Goal: Task Accomplishment & Management: Manage account settings

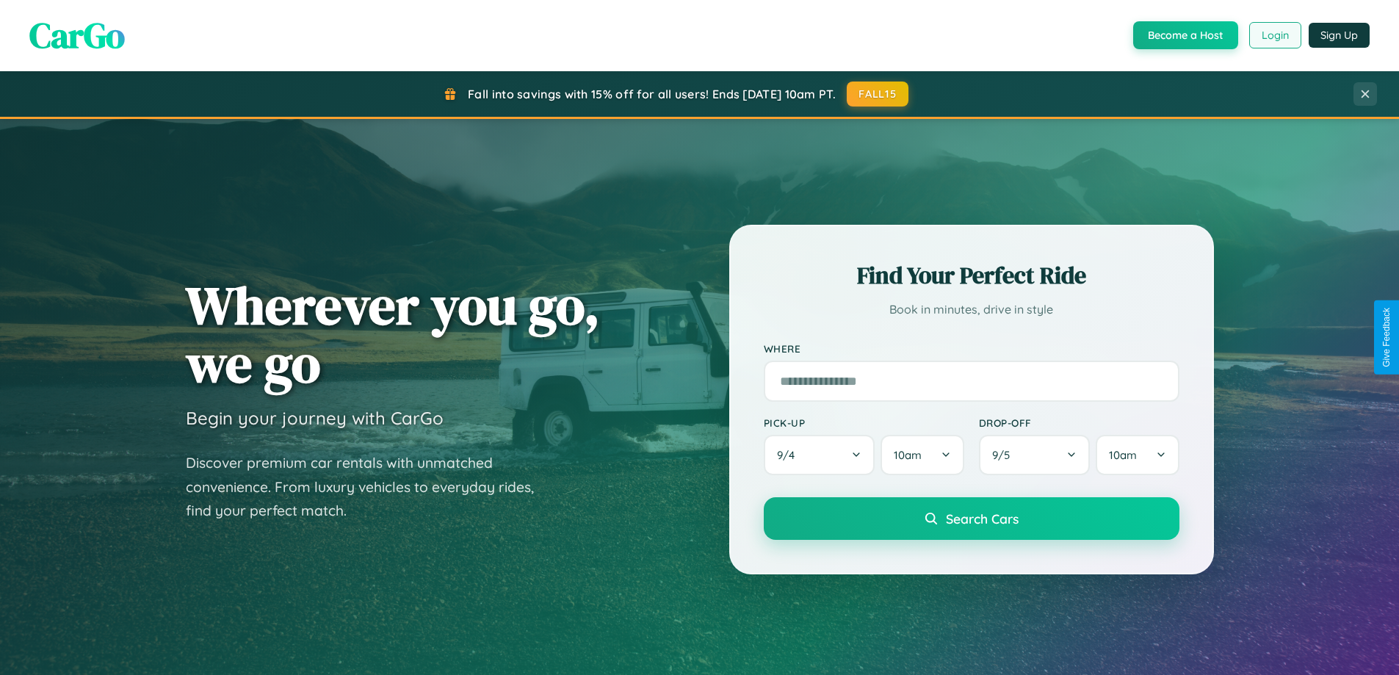
click at [1274, 35] on button "Login" at bounding box center [1275, 35] width 52 height 26
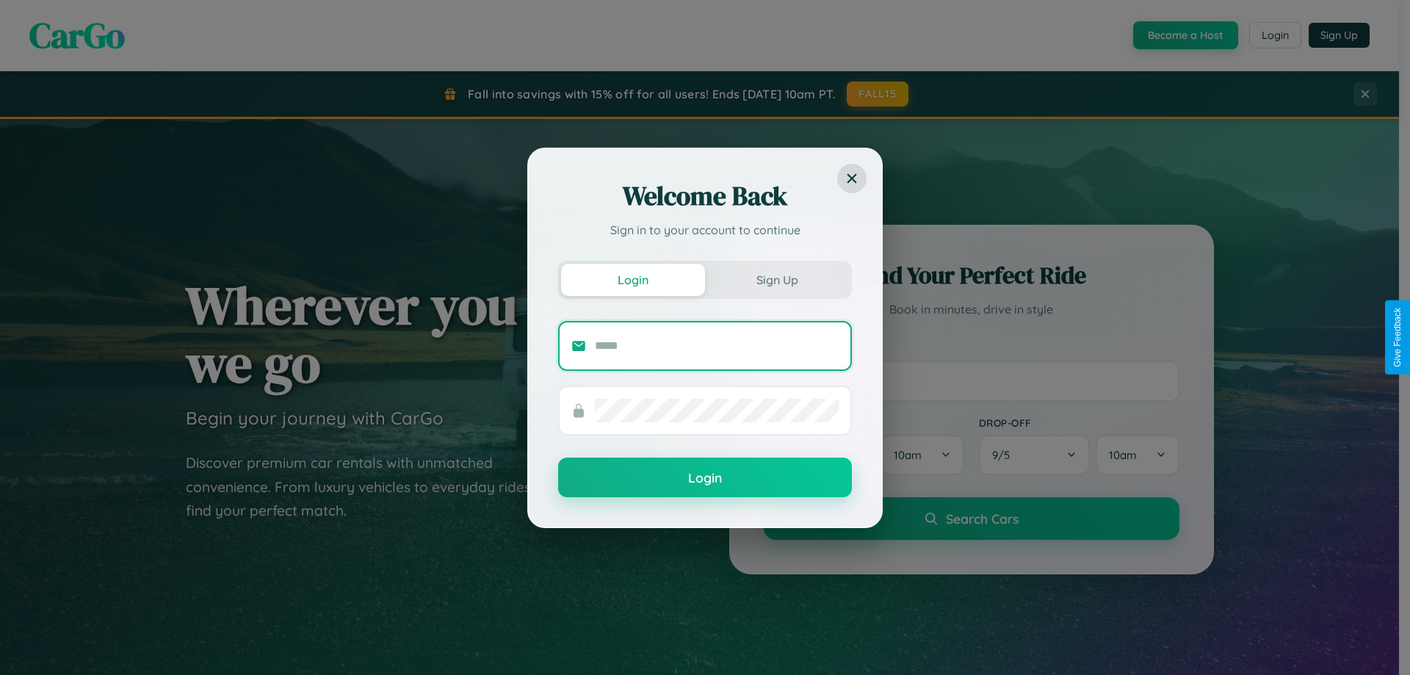
click at [717, 345] on input "text" at bounding box center [717, 345] width 244 height 23
type input "**********"
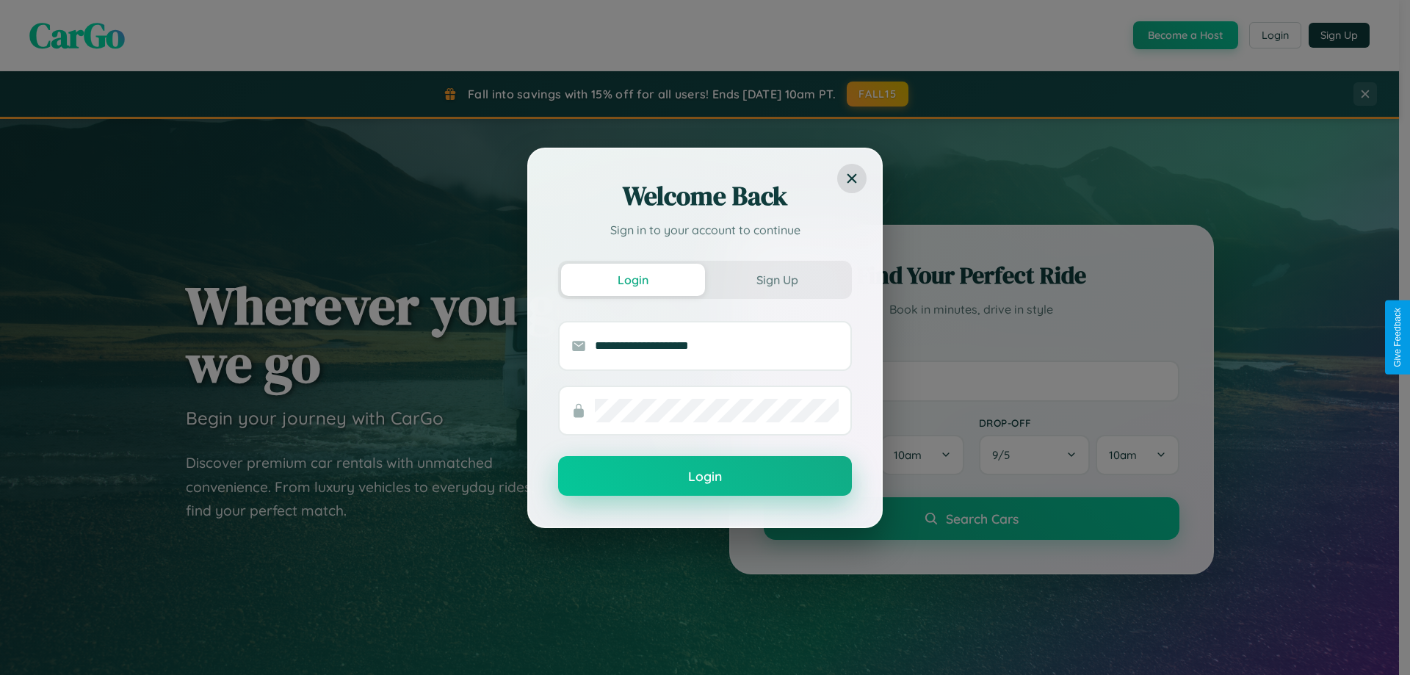
click at [705, 477] on button "Login" at bounding box center [705, 476] width 294 height 40
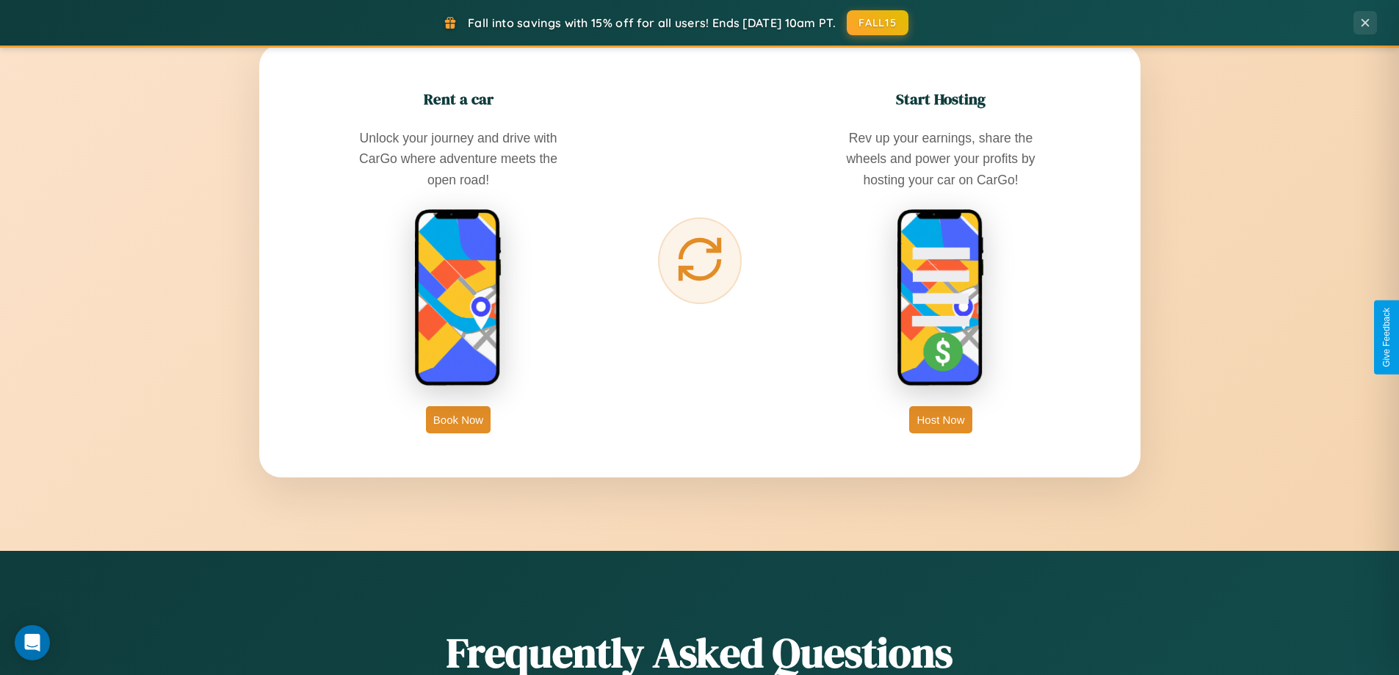
scroll to position [2826, 0]
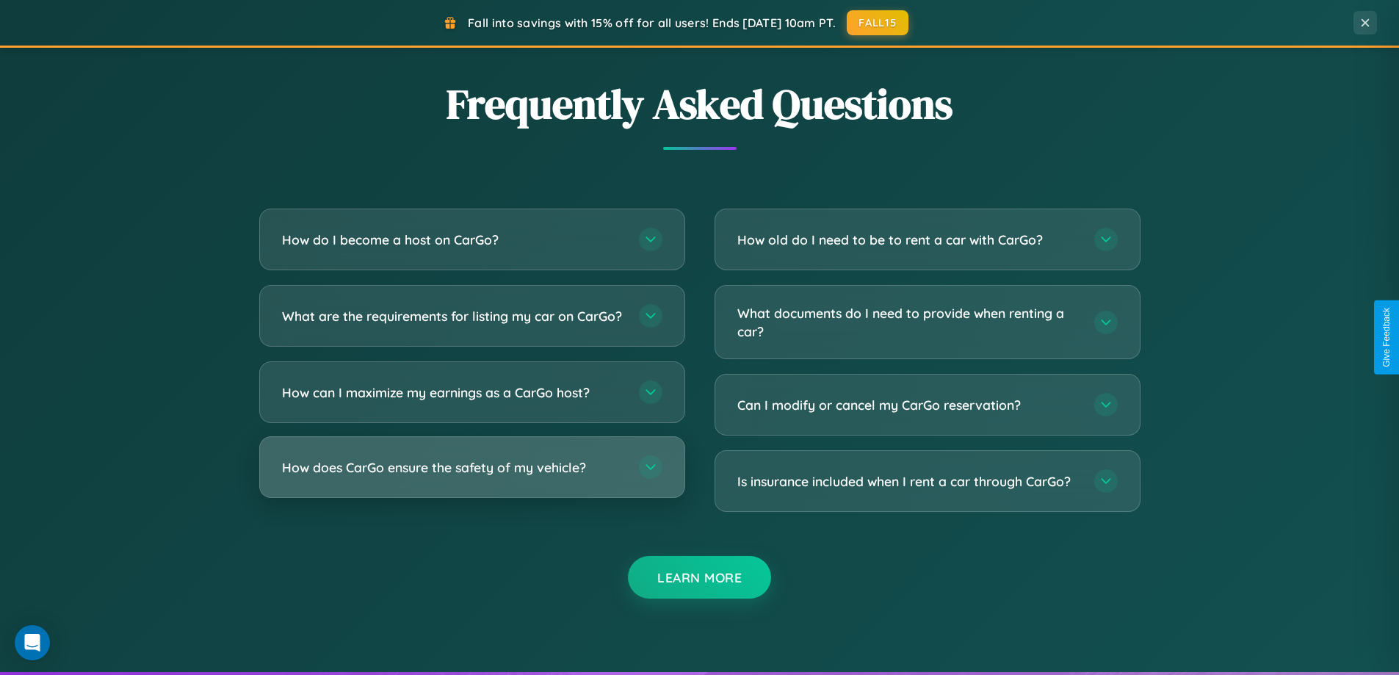
click at [471, 477] on h3 "How does CarGo ensure the safety of my vehicle?" at bounding box center [453, 467] width 342 height 18
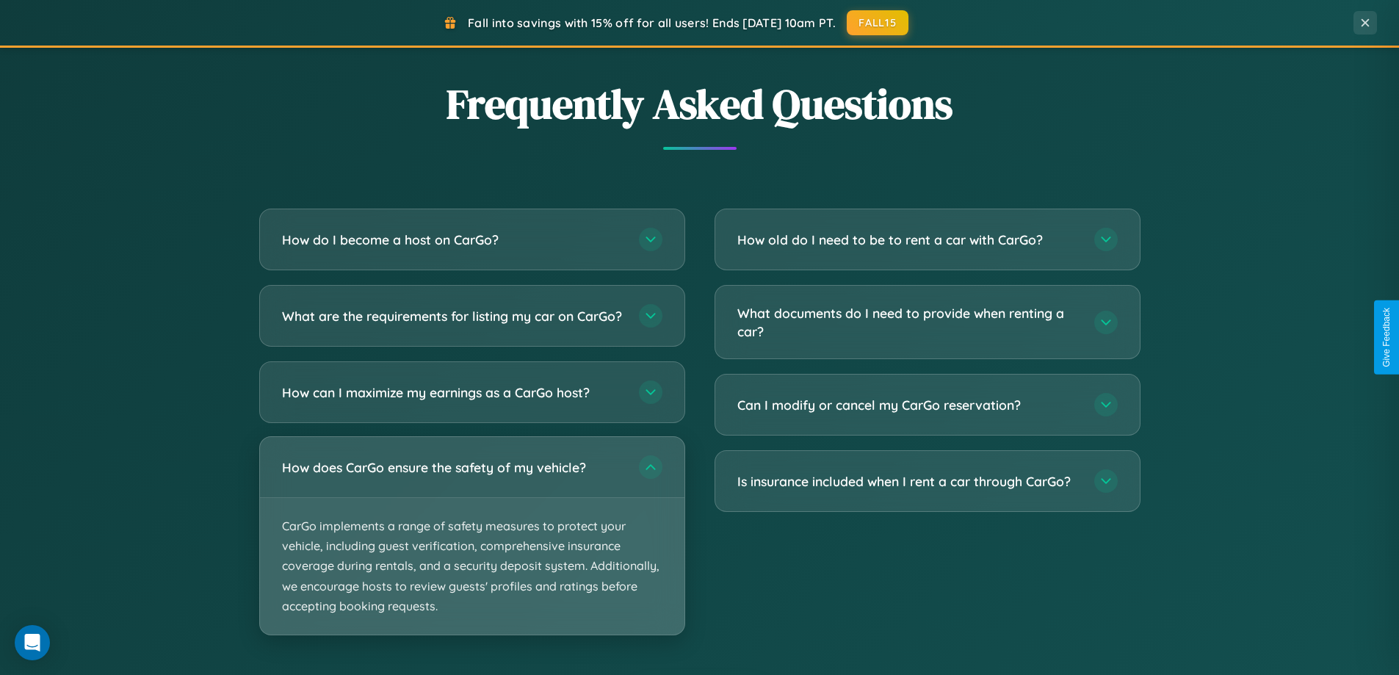
click at [471, 548] on p "CarGo implements a range of safety measures to protect your vehicle, including …" at bounding box center [472, 566] width 424 height 137
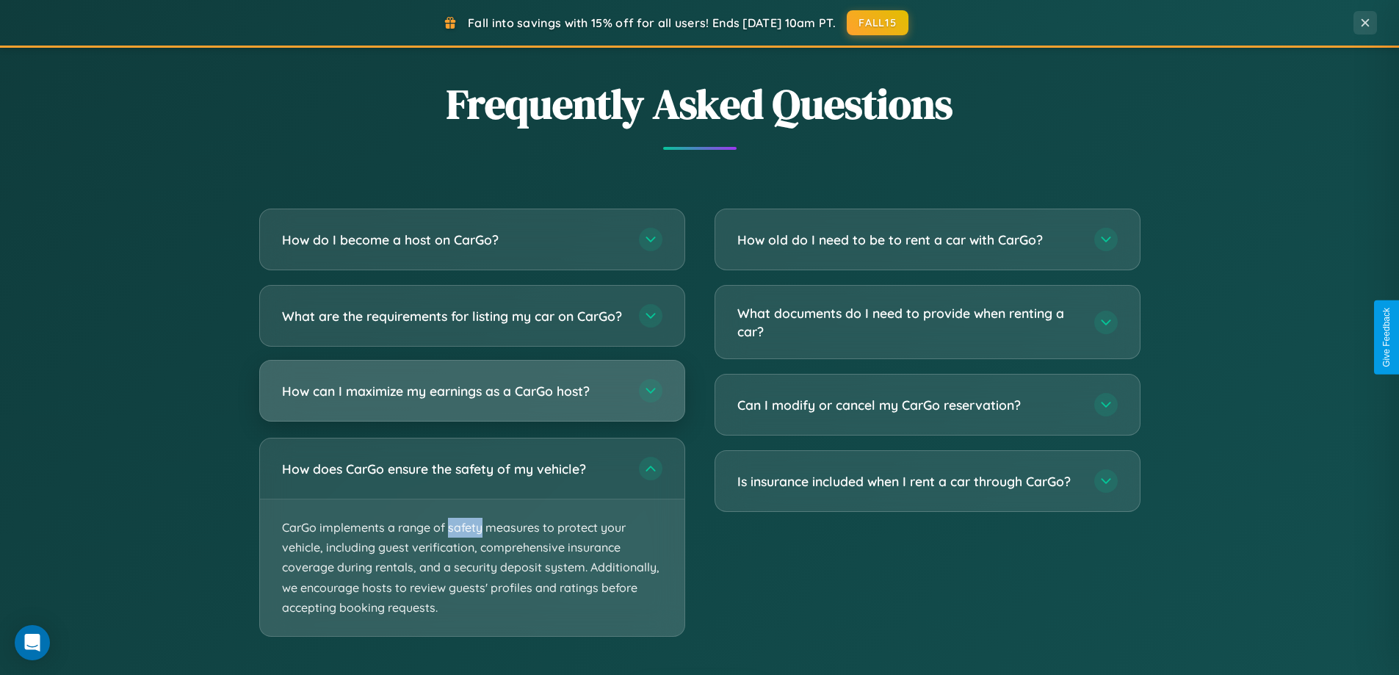
click at [471, 400] on h3 "How can I maximize my earnings as a CarGo host?" at bounding box center [453, 391] width 342 height 18
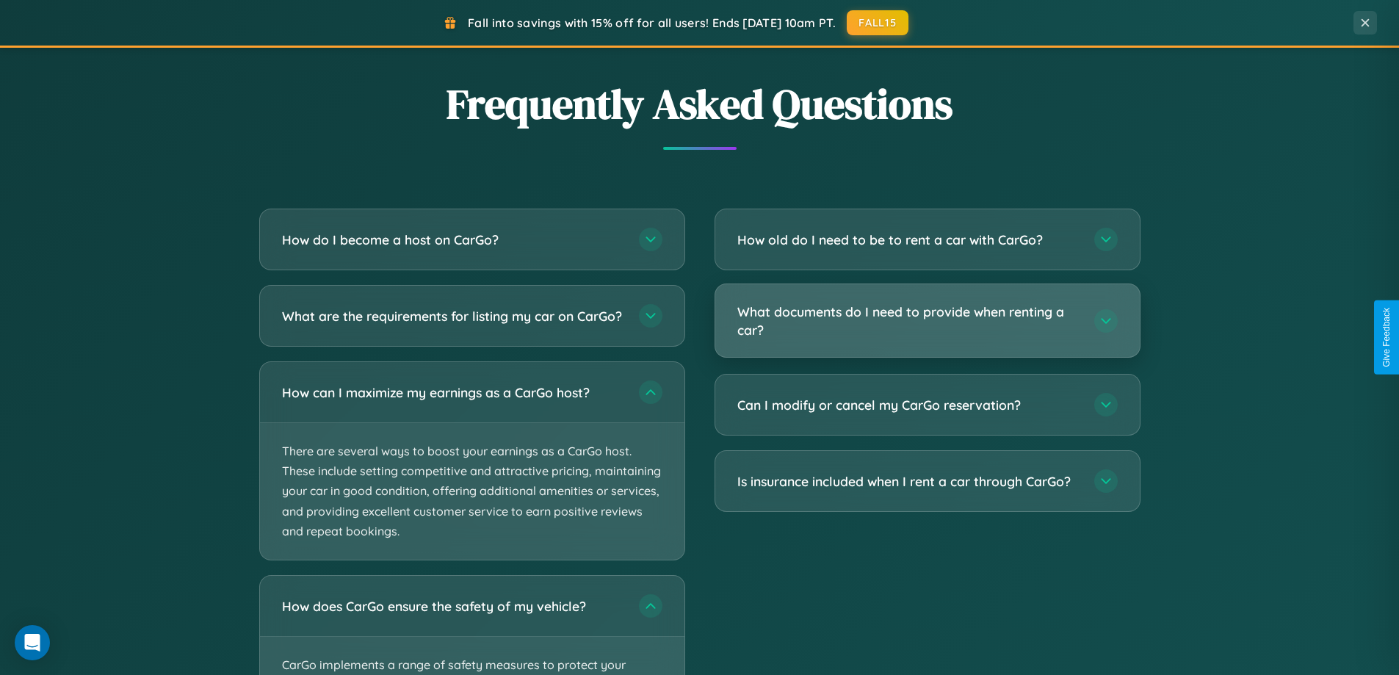
click at [927, 320] on h3 "What documents do I need to provide when renting a car?" at bounding box center [908, 321] width 342 height 36
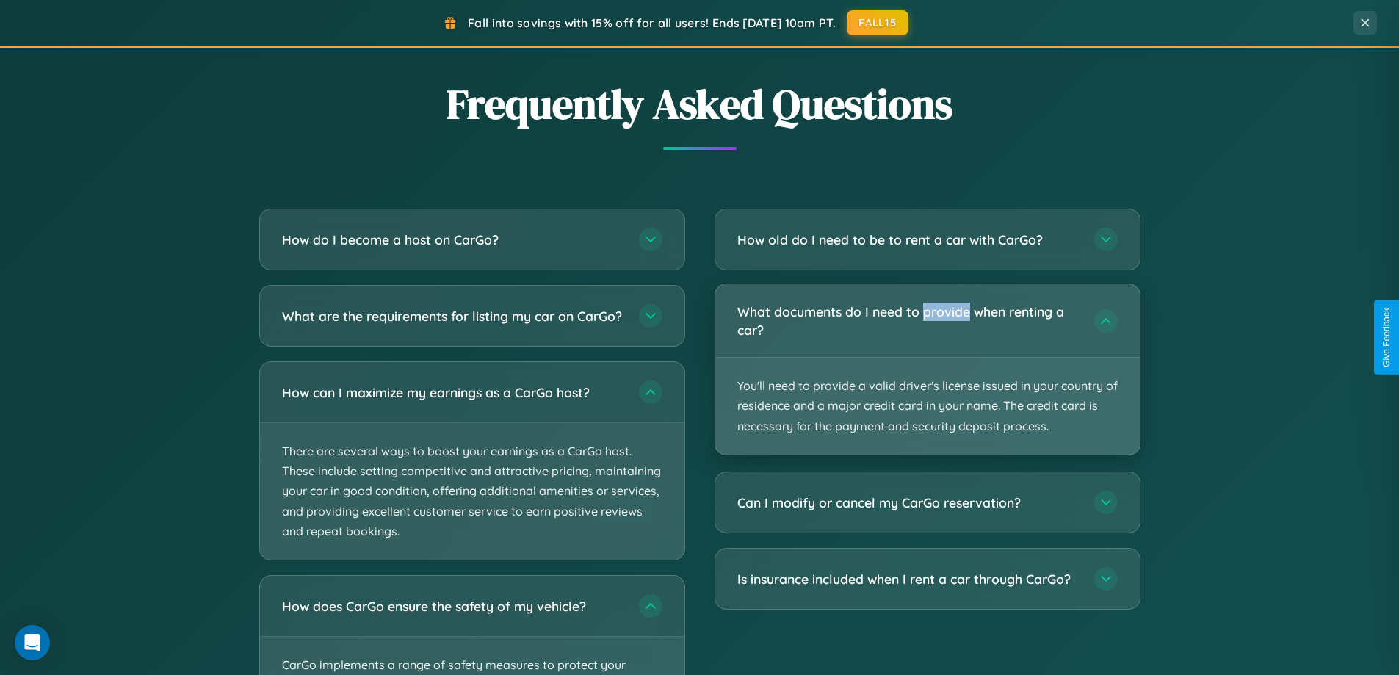
click at [927, 369] on p "You'll need to provide a valid driver's license issued in your country of resid…" at bounding box center [927, 406] width 424 height 97
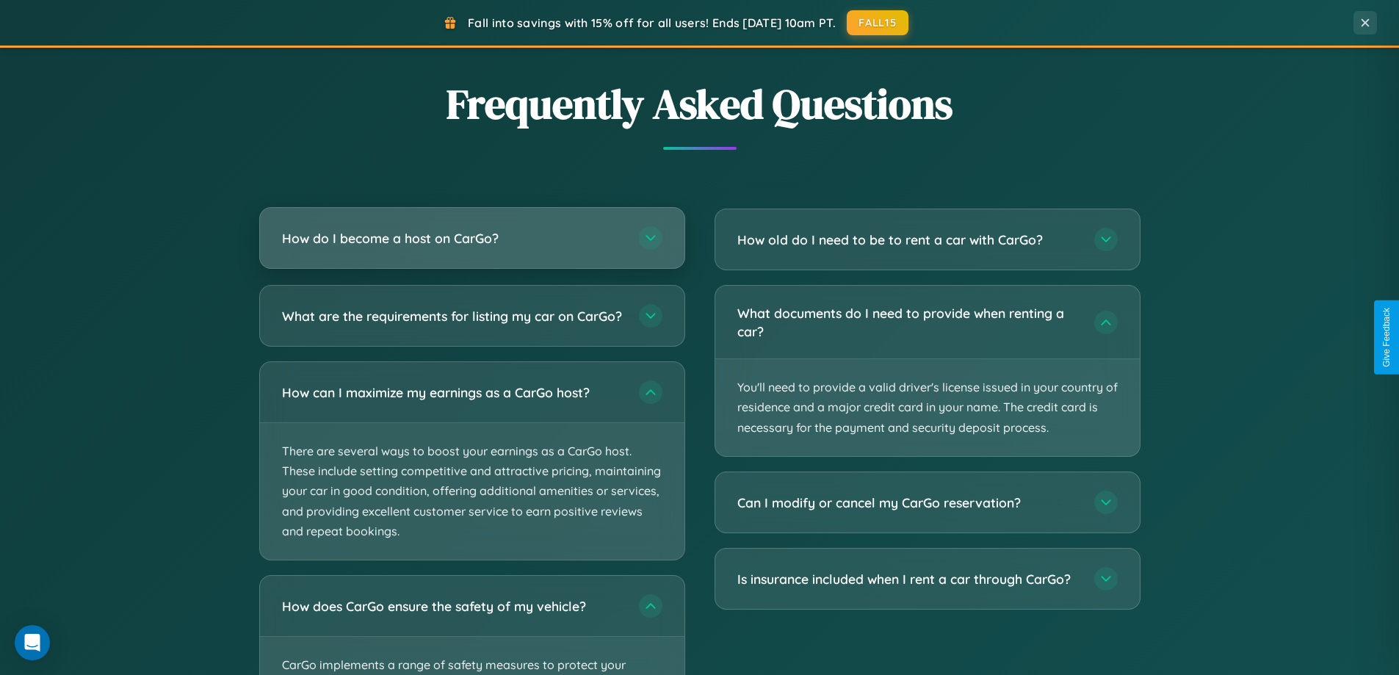
click at [471, 238] on h3 "How do I become a host on CarGo?" at bounding box center [453, 238] width 342 height 18
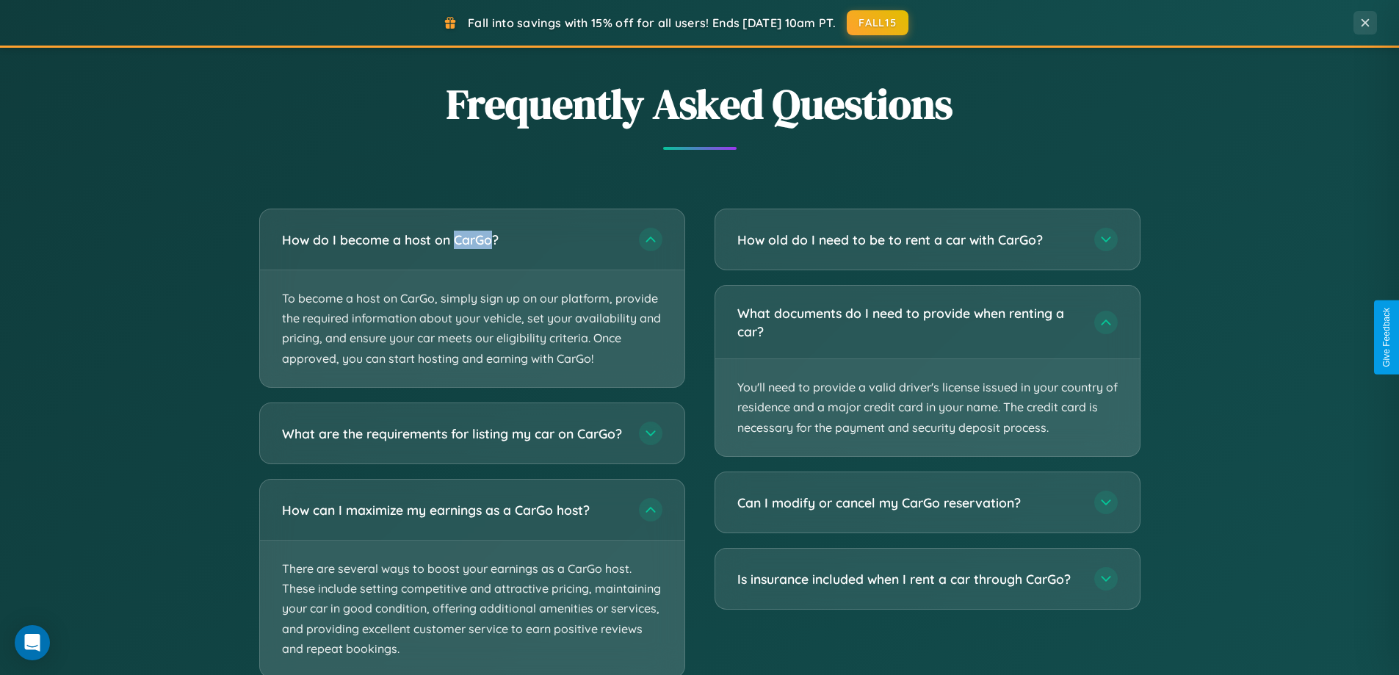
scroll to position [0, 0]
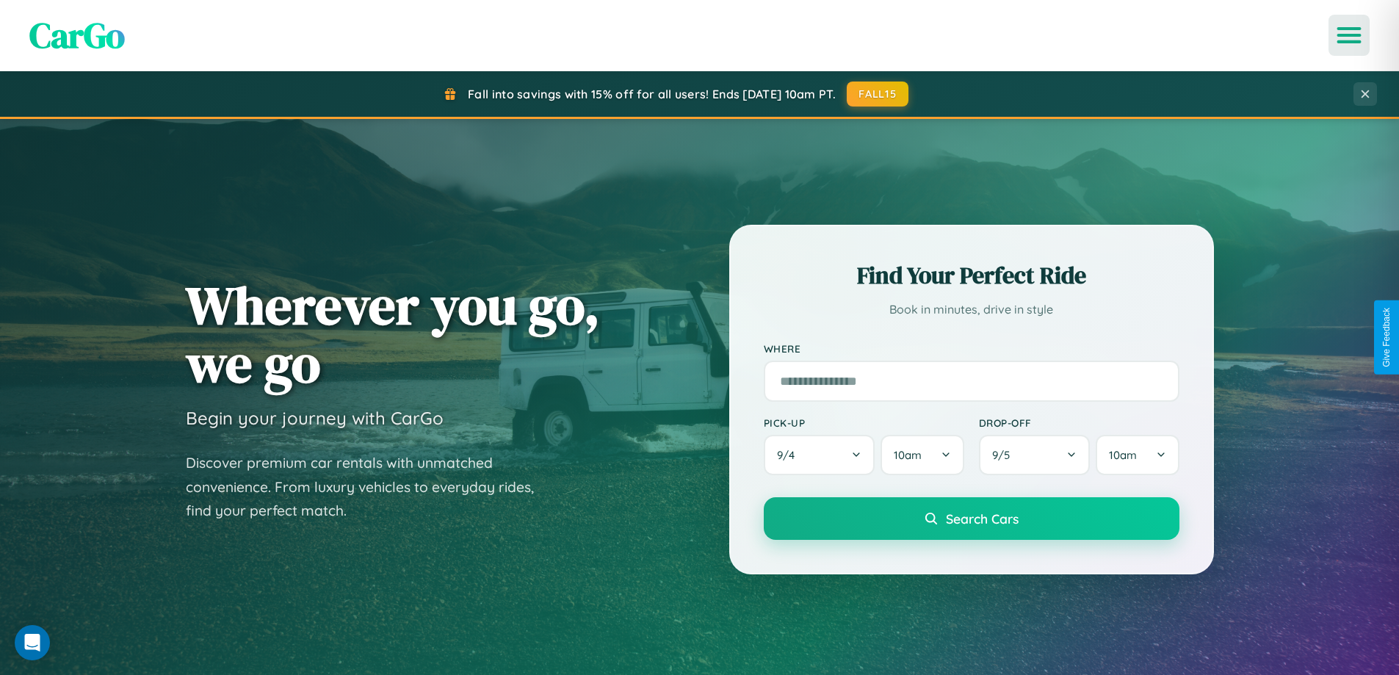
click at [1349, 35] on icon "Open menu" at bounding box center [1349, 35] width 21 height 13
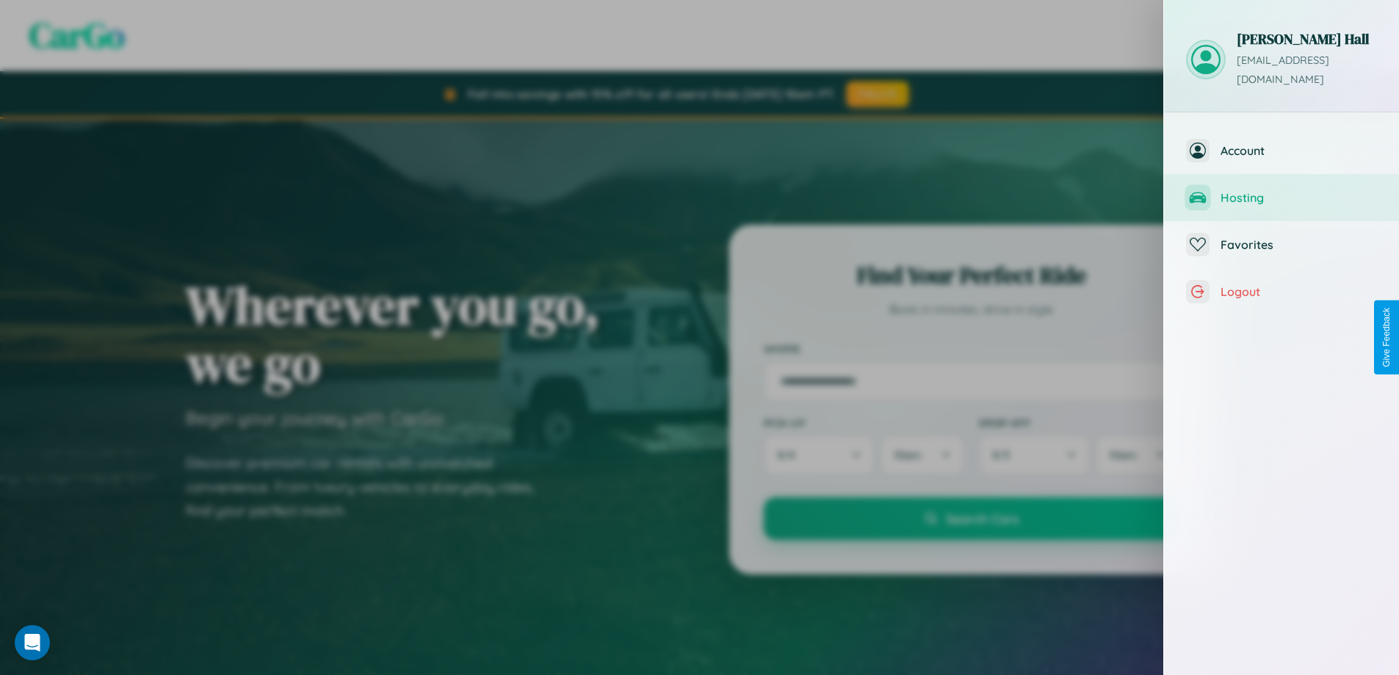
click at [1281, 190] on span "Hosting" at bounding box center [1298, 197] width 156 height 15
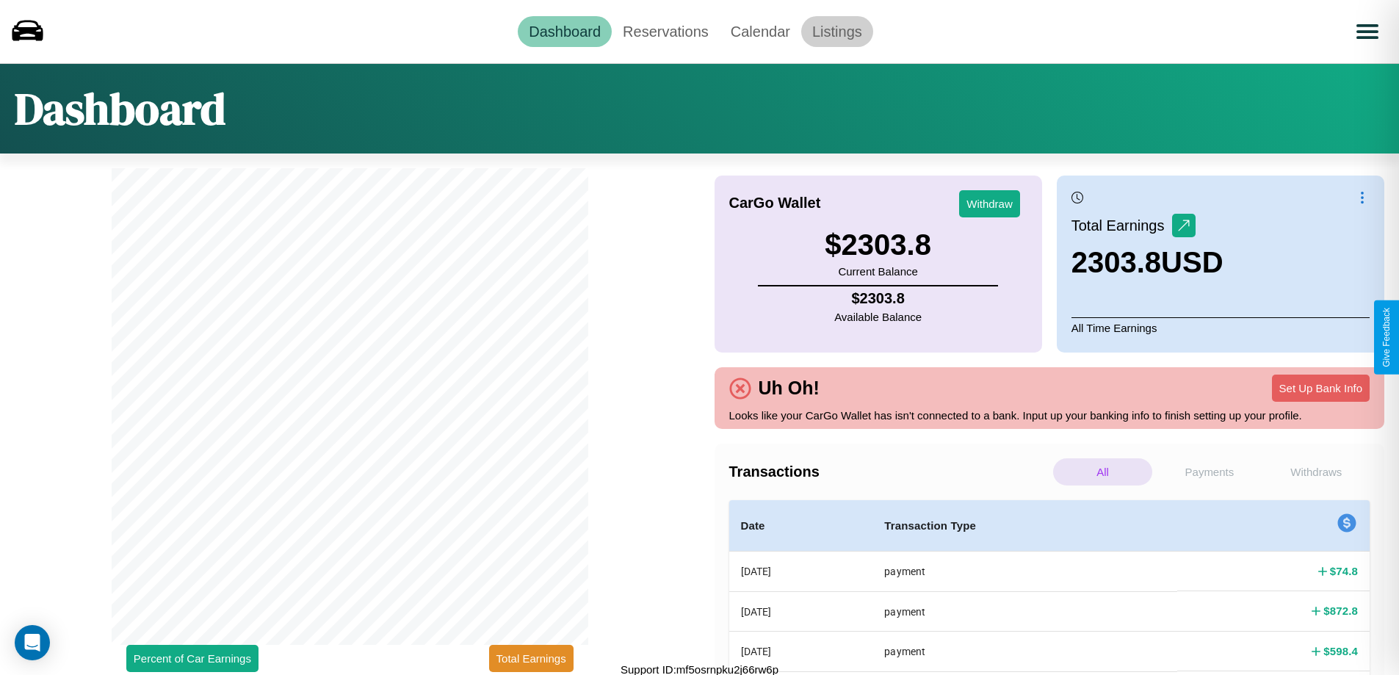
click at [836, 31] on link "Listings" at bounding box center [837, 31] width 72 height 31
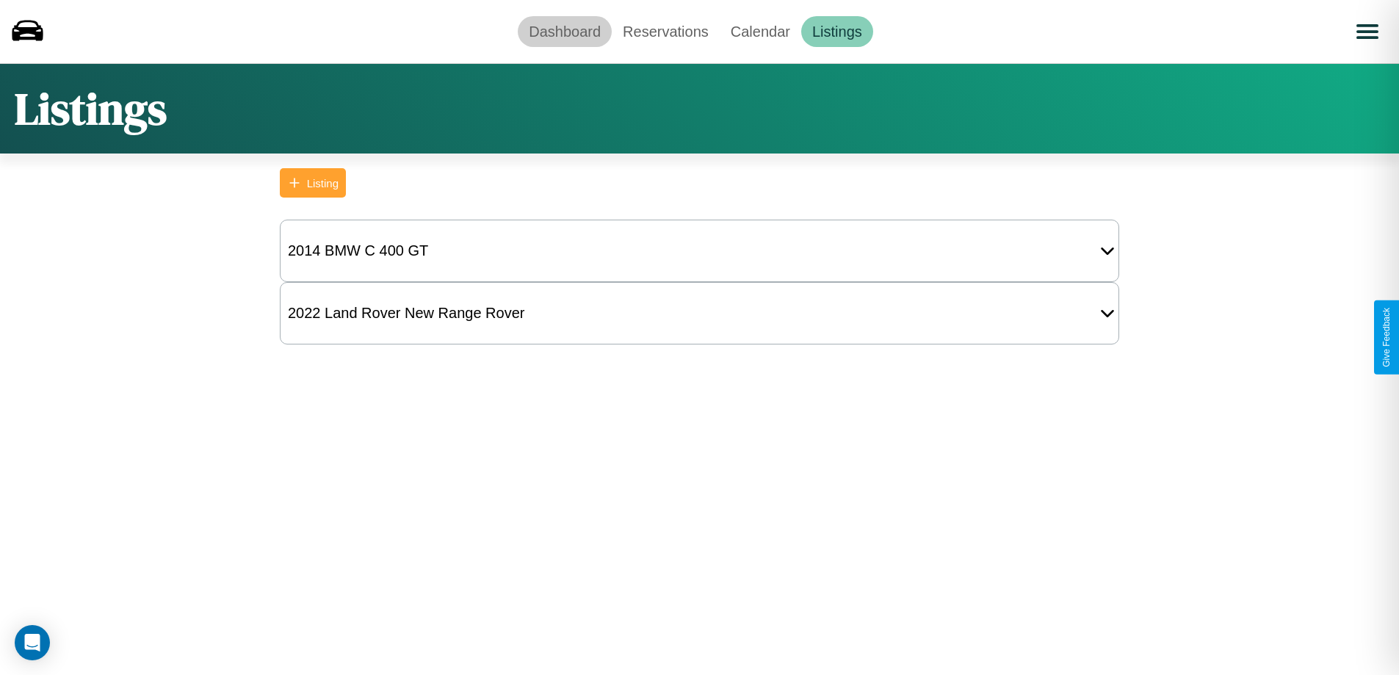
click at [565, 31] on link "Dashboard" at bounding box center [565, 31] width 94 height 31
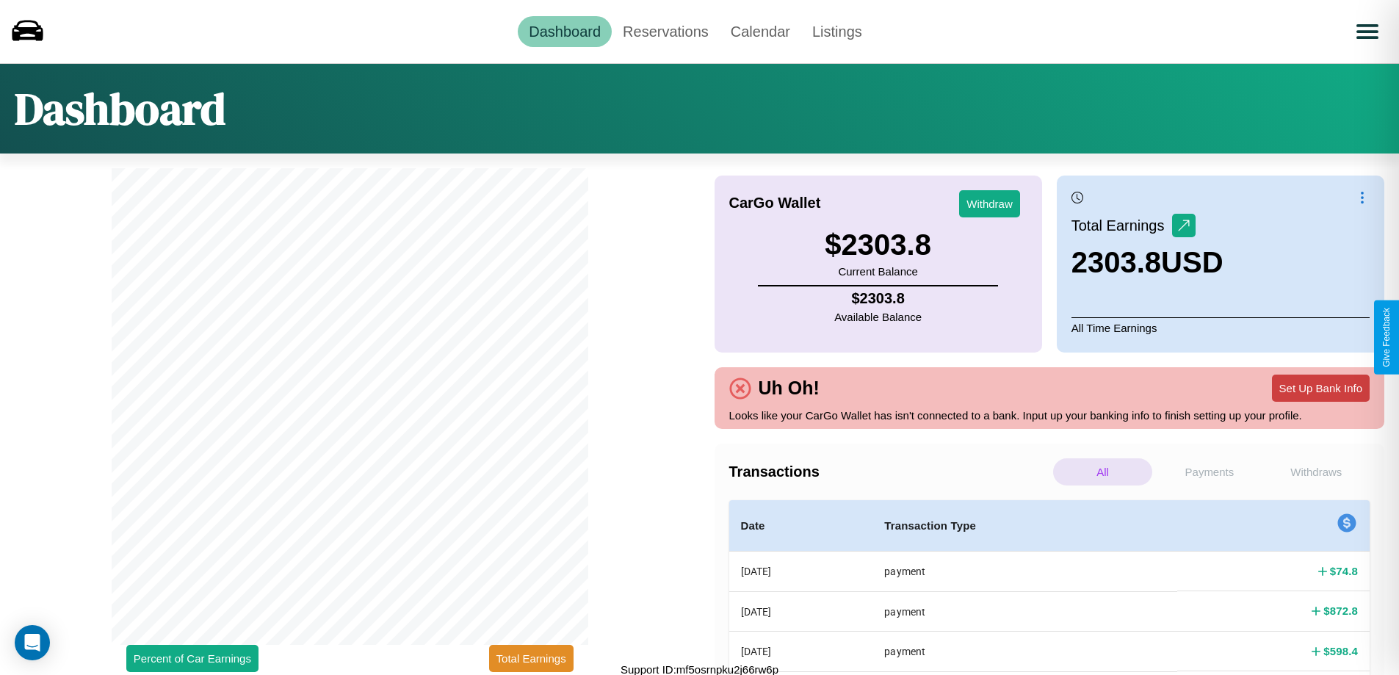
click at [1320, 388] on button "Set Up Bank Info" at bounding box center [1321, 388] width 98 height 27
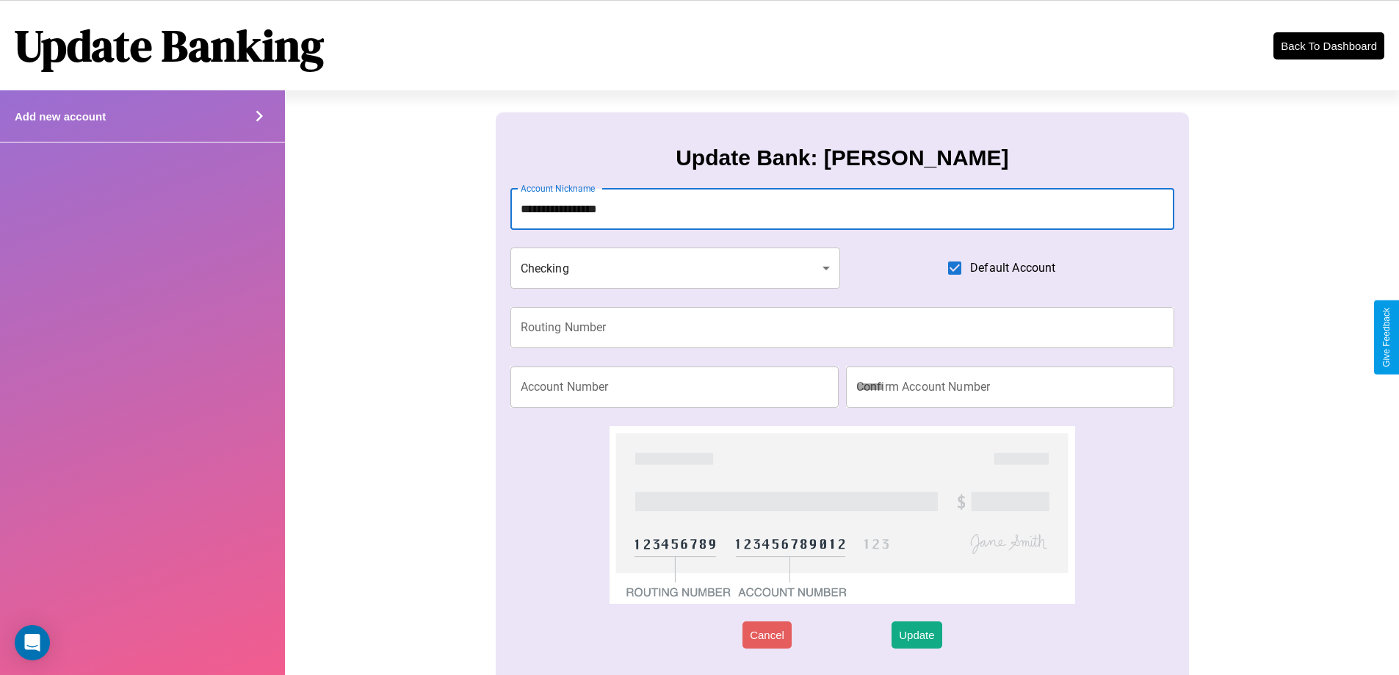
type input "**********"
